Goal: Information Seeking & Learning: Learn about a topic

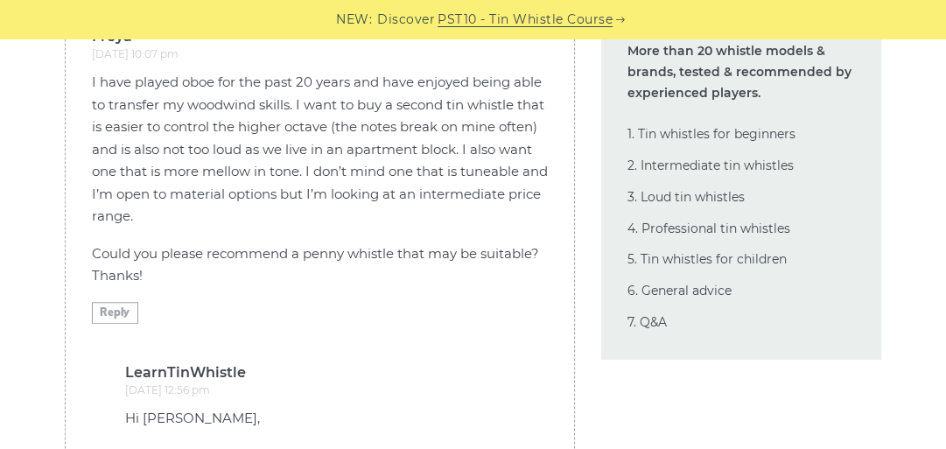
scroll to position [48515, 0]
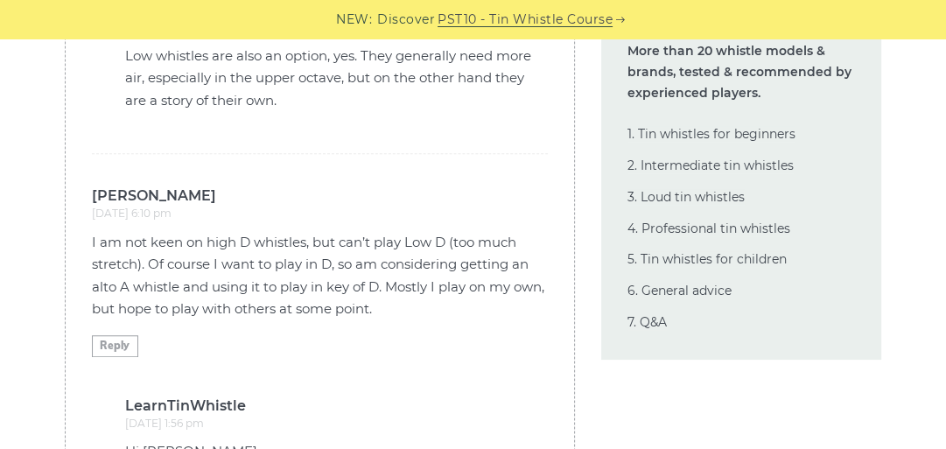
scroll to position [43753, 0]
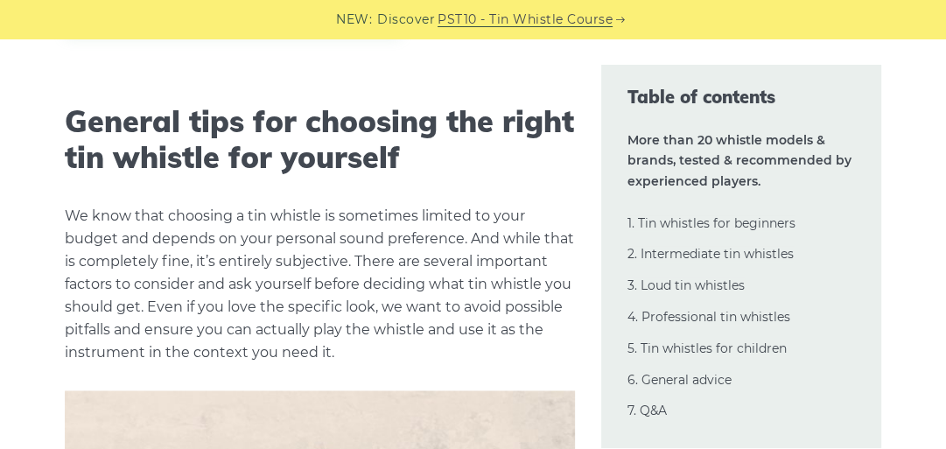
scroll to position [35000, 0]
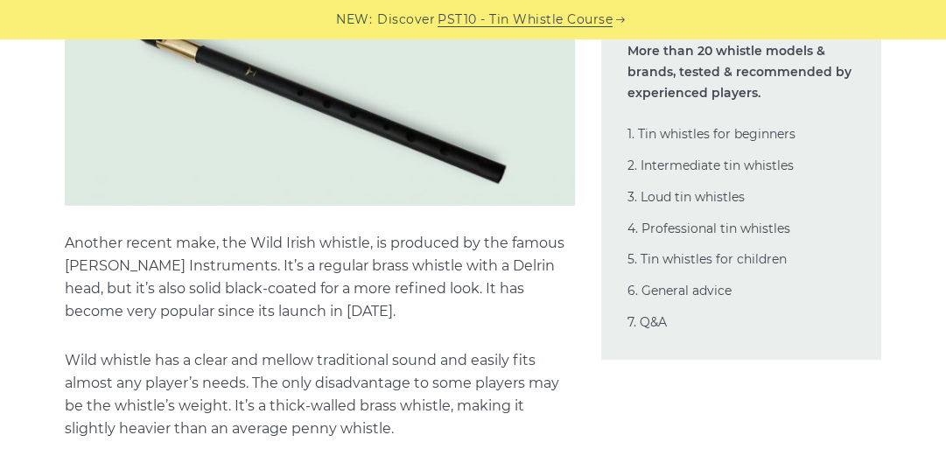
scroll to position [13792, 0]
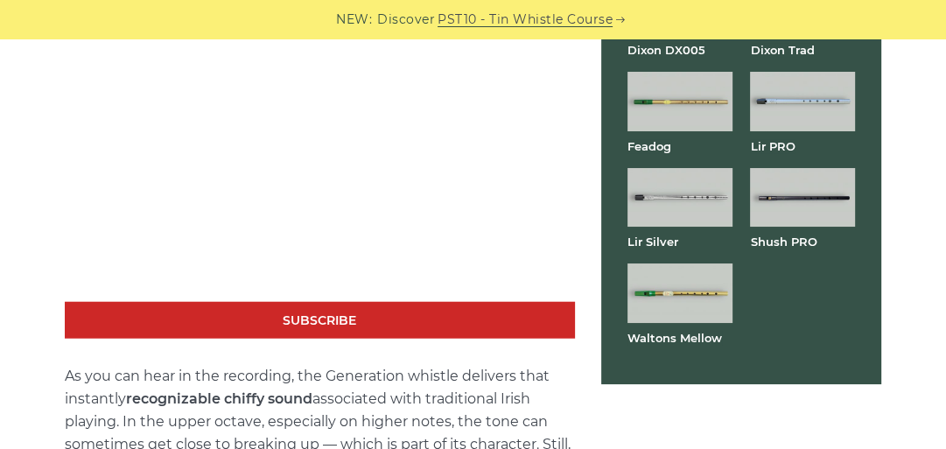
scroll to position [3391, 0]
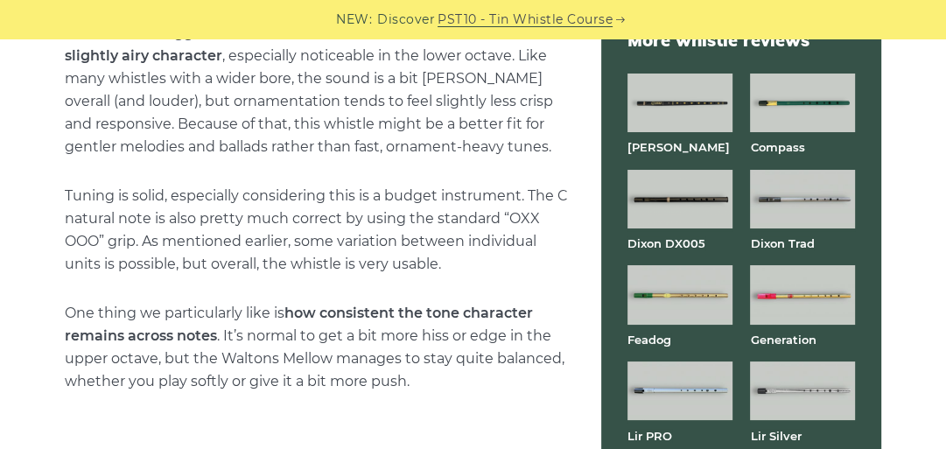
scroll to position [3642, 0]
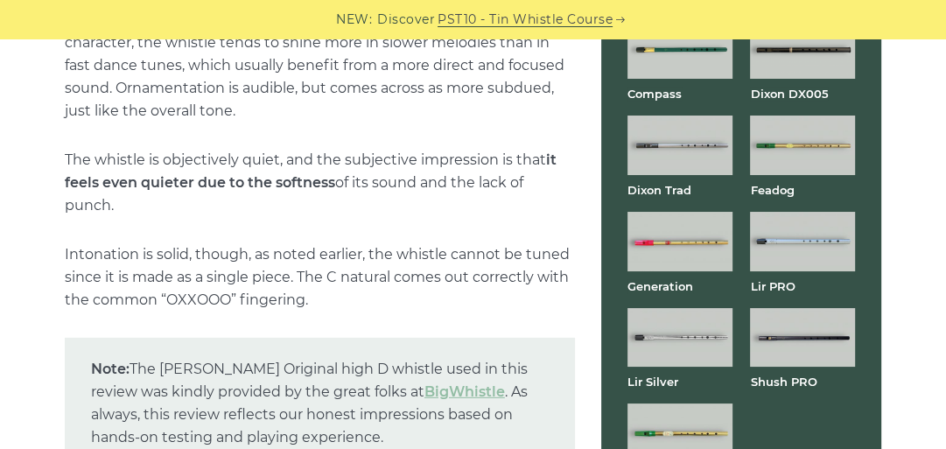
scroll to position [3431, 0]
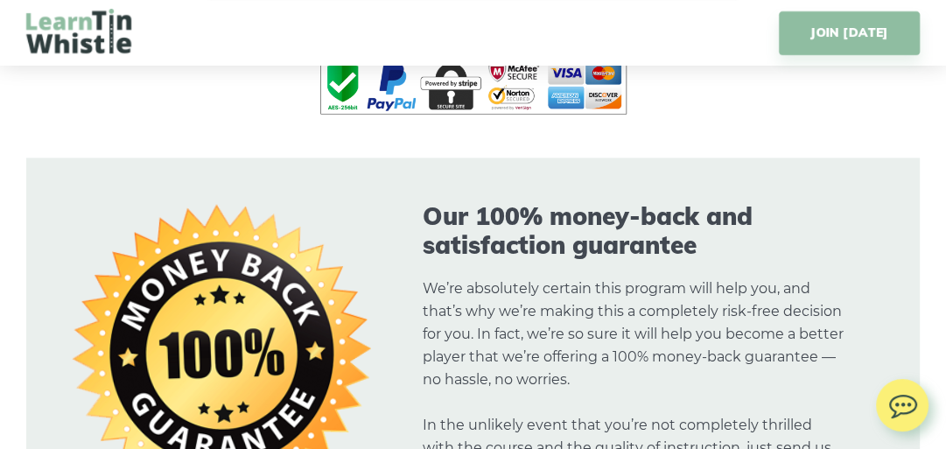
scroll to position [10855, 0]
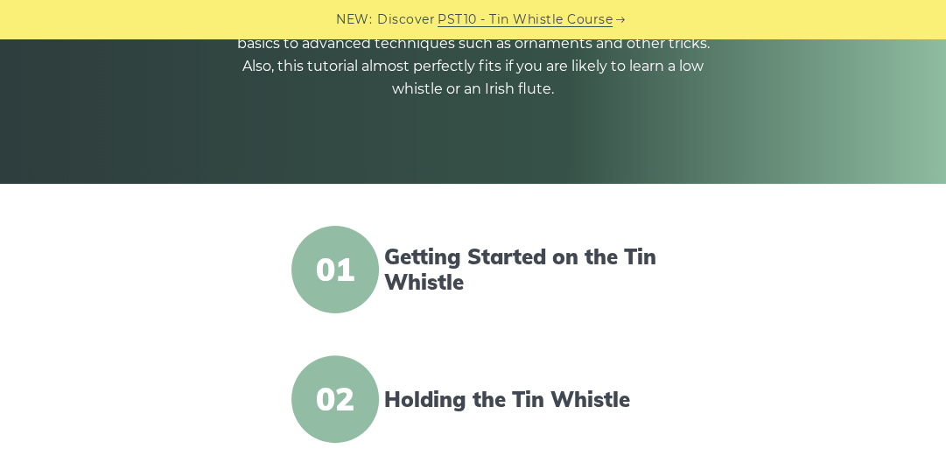
scroll to position [420, 0]
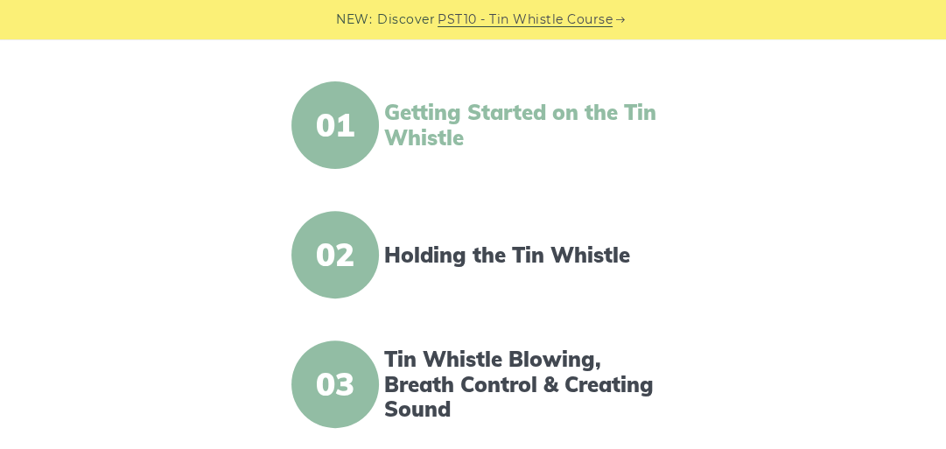
click at [474, 137] on link "Getting Started on the Tin Whistle" at bounding box center [524, 125] width 280 height 51
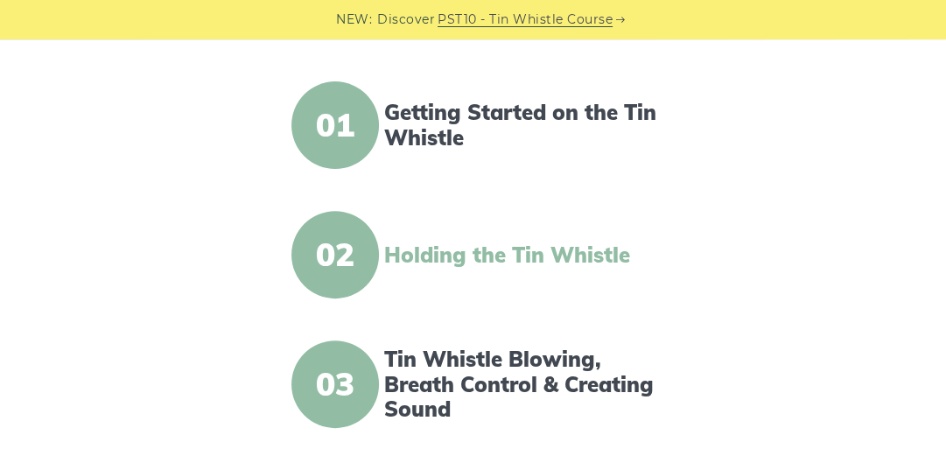
click at [445, 242] on link "Holding the Tin Whistle" at bounding box center [524, 254] width 280 height 25
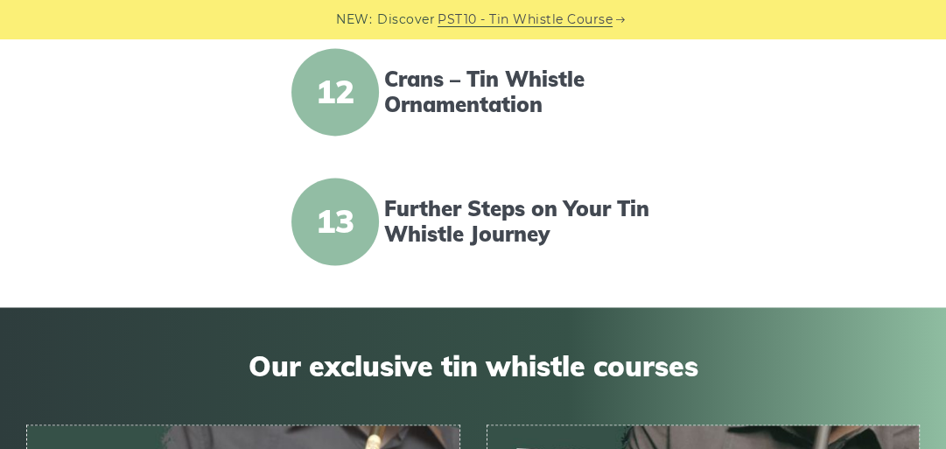
scroll to position [1891, 0]
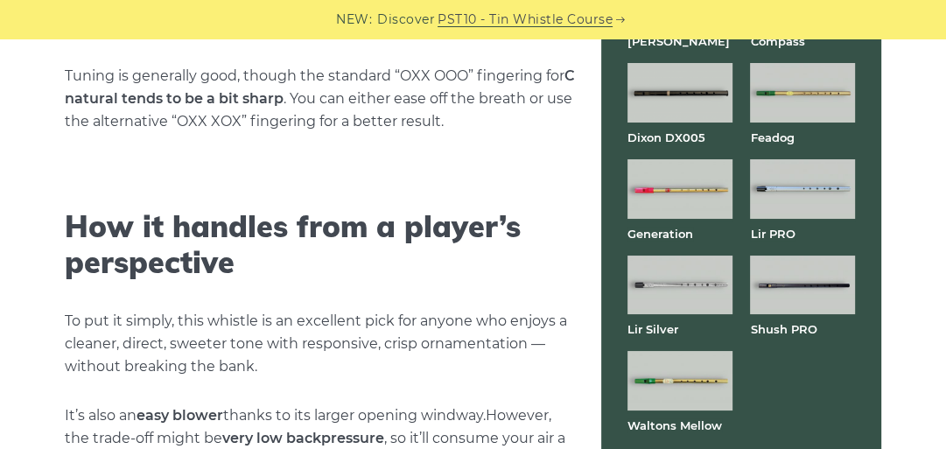
scroll to position [3555, 0]
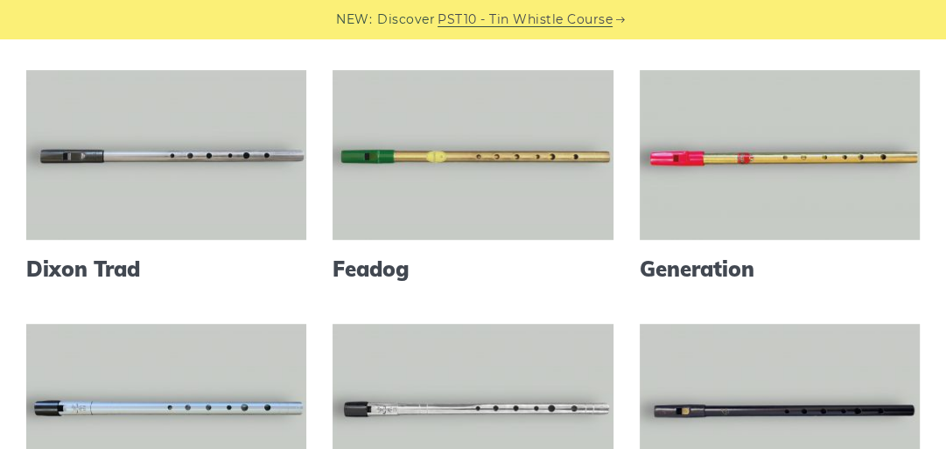
scroll to position [700, 0]
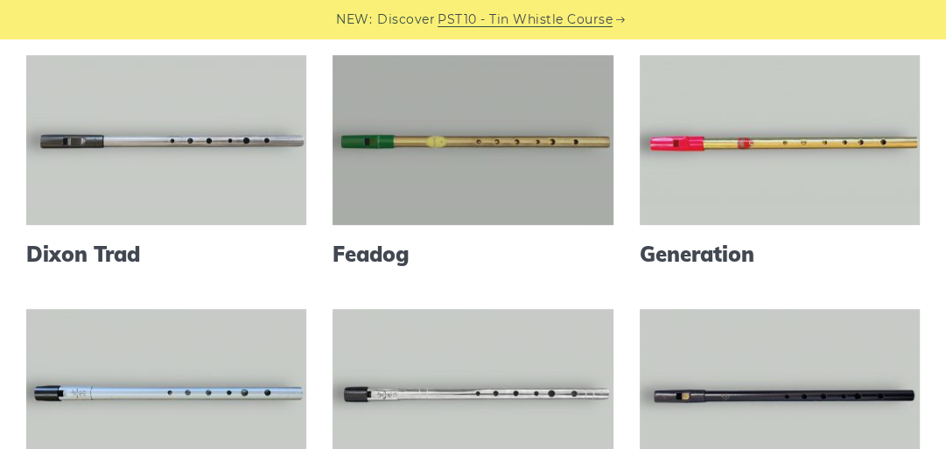
click at [460, 207] on link at bounding box center [473, 140] width 280 height 170
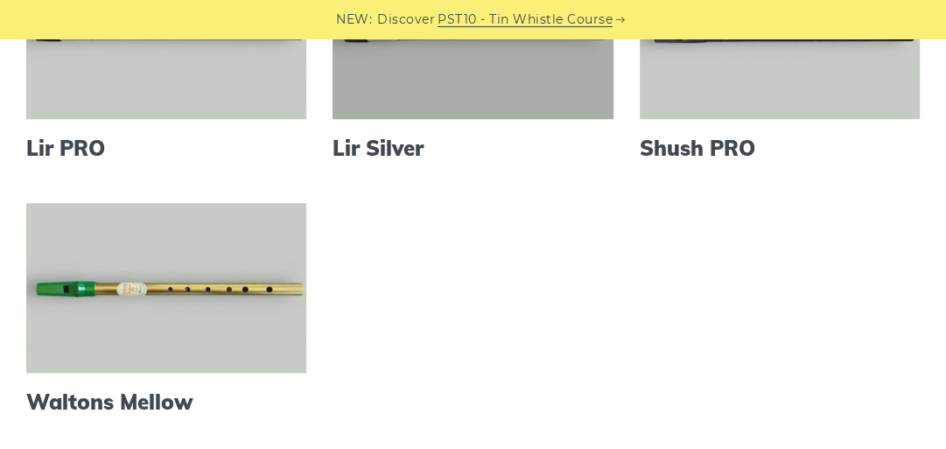
scroll to position [980, 0]
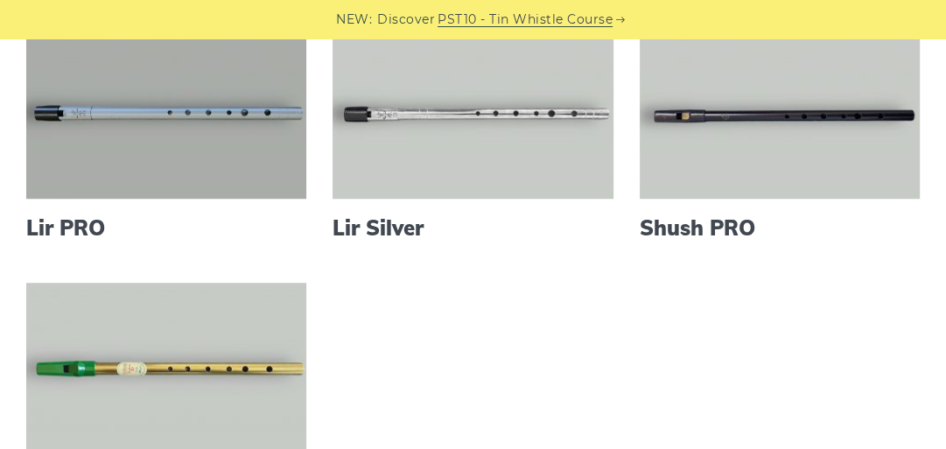
click at [186, 190] on link at bounding box center [166, 114] width 280 height 170
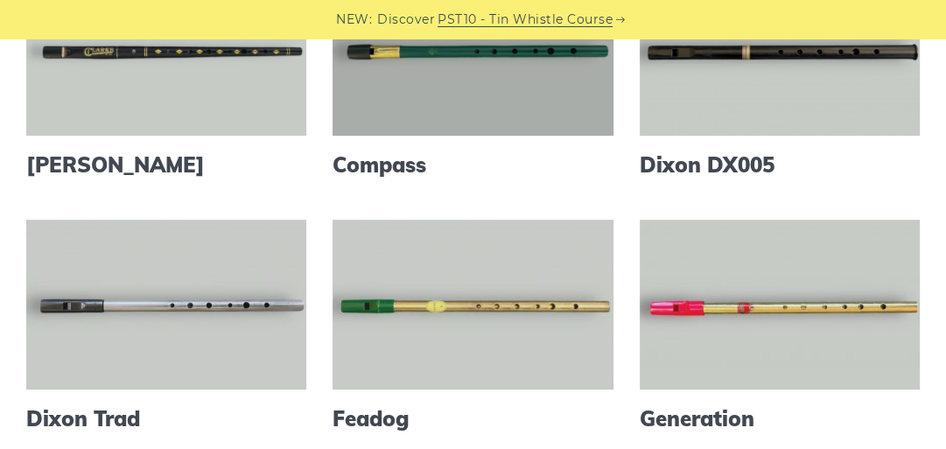
scroll to position [547, 0]
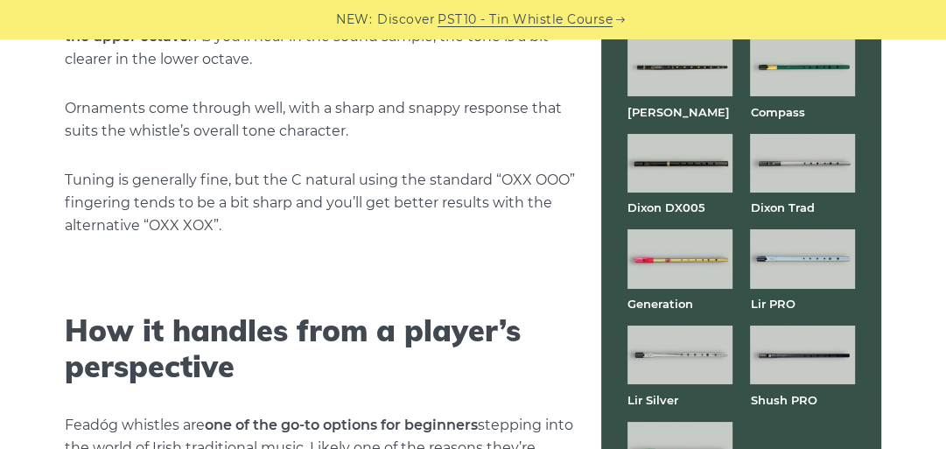
scroll to position [3431, 0]
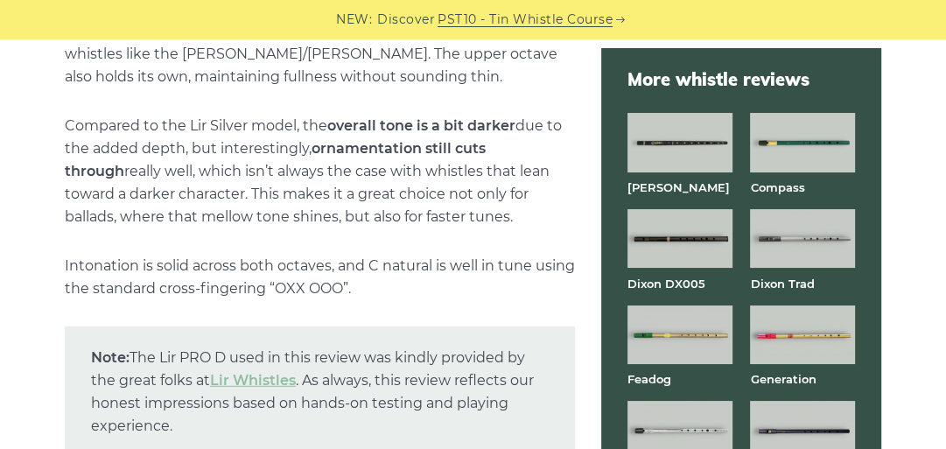
scroll to position [3502, 0]
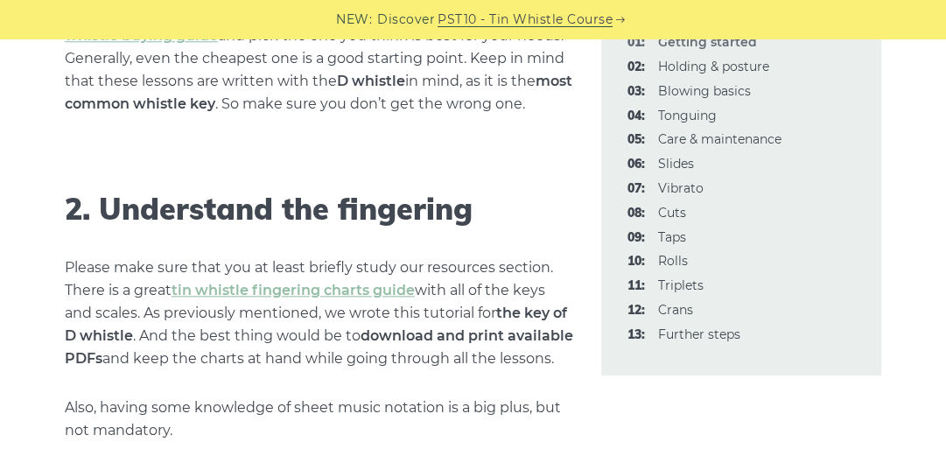
scroll to position [1541, 0]
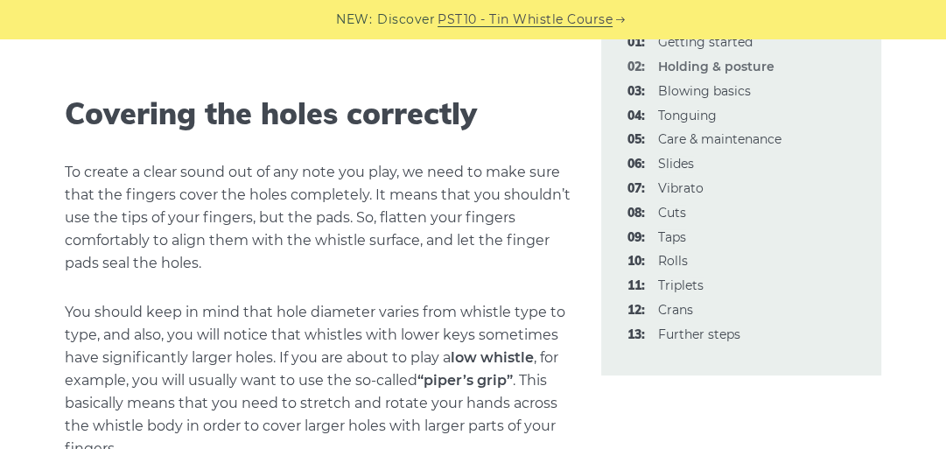
scroll to position [2451, 0]
